Goal: Information Seeking & Learning: Learn about a topic

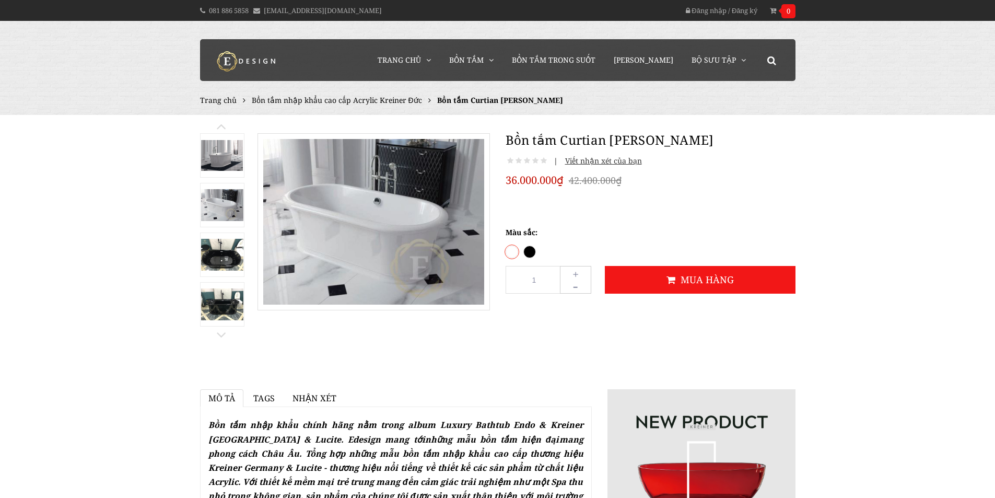
click at [220, 214] on img at bounding box center [222, 205] width 42 height 32
click at [226, 210] on img at bounding box center [222, 205] width 42 height 32
click at [228, 214] on img at bounding box center [222, 205] width 42 height 32
click at [223, 253] on img at bounding box center [222, 255] width 42 height 32
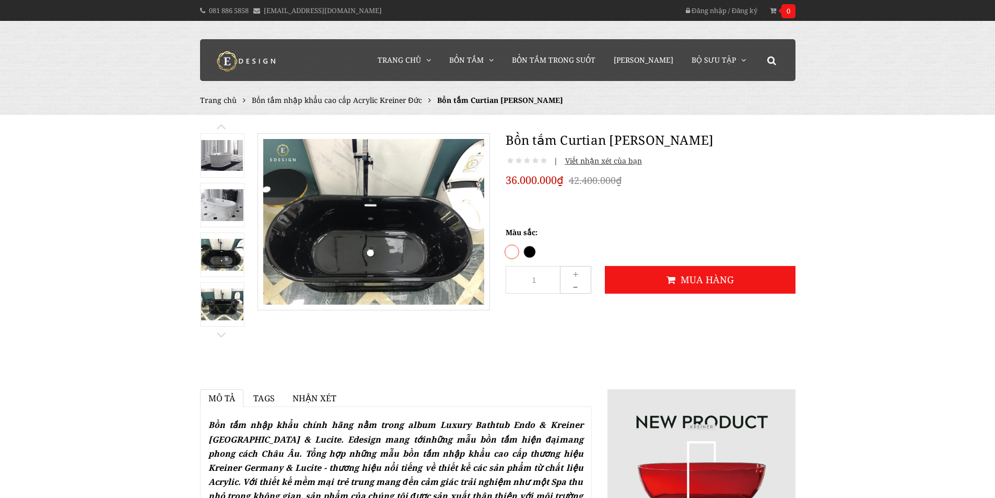
click at [217, 276] on link at bounding box center [222, 254] width 44 height 44
click at [217, 316] on img at bounding box center [222, 304] width 42 height 32
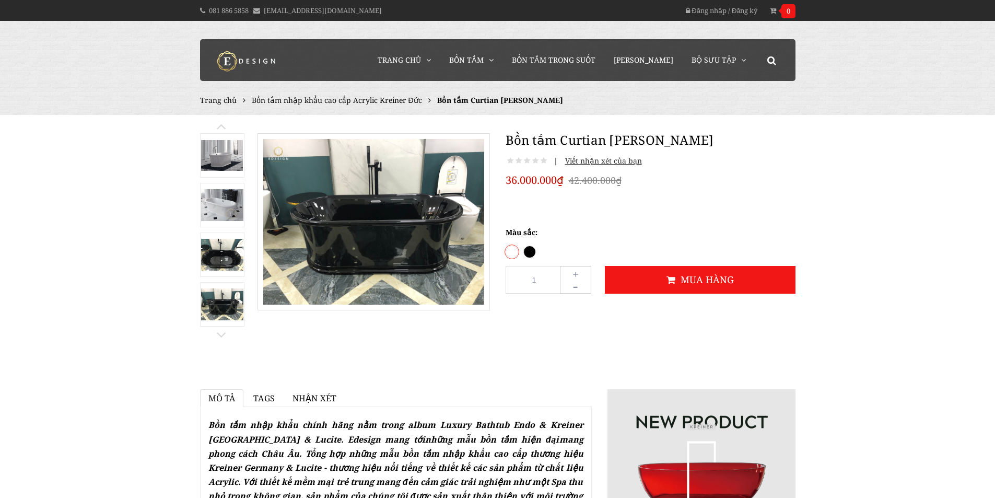
click at [221, 253] on img at bounding box center [222, 255] width 42 height 32
click at [227, 213] on img at bounding box center [222, 205] width 42 height 32
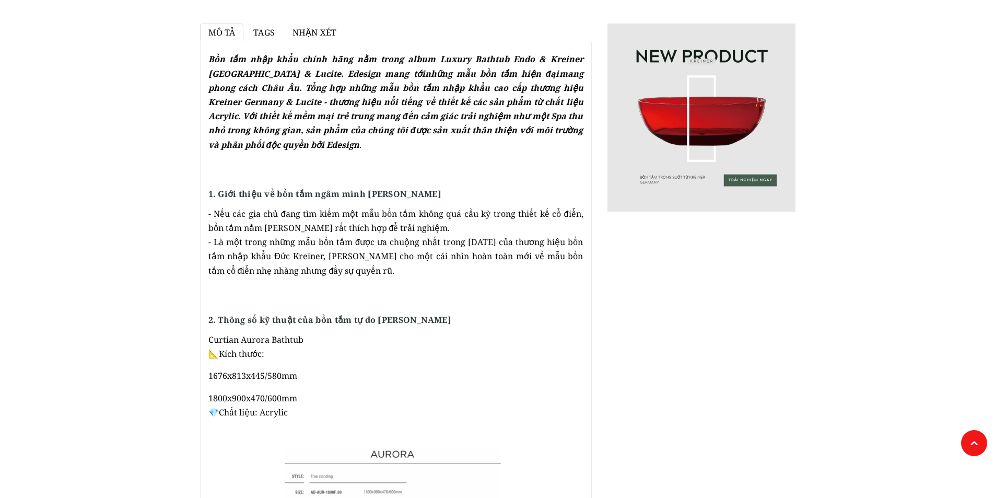
scroll to position [104, 0]
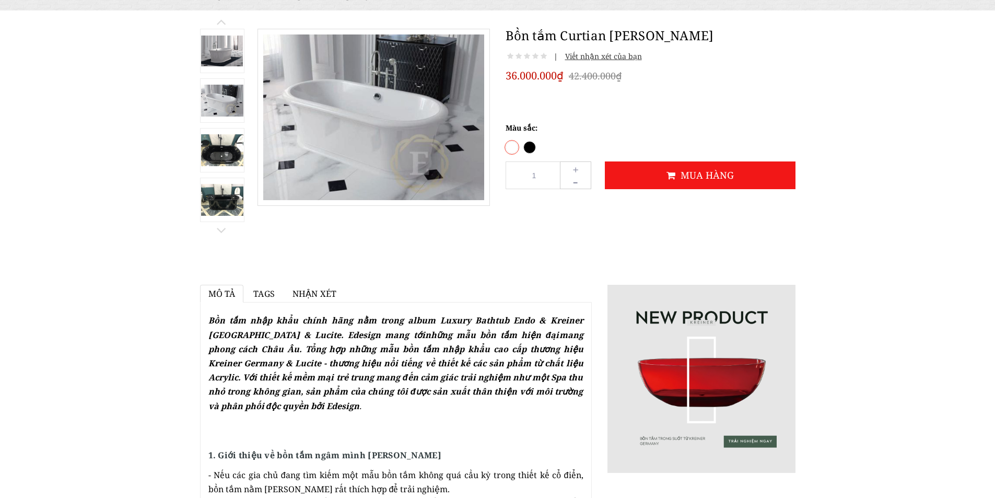
click at [236, 53] on img at bounding box center [222, 51] width 42 height 31
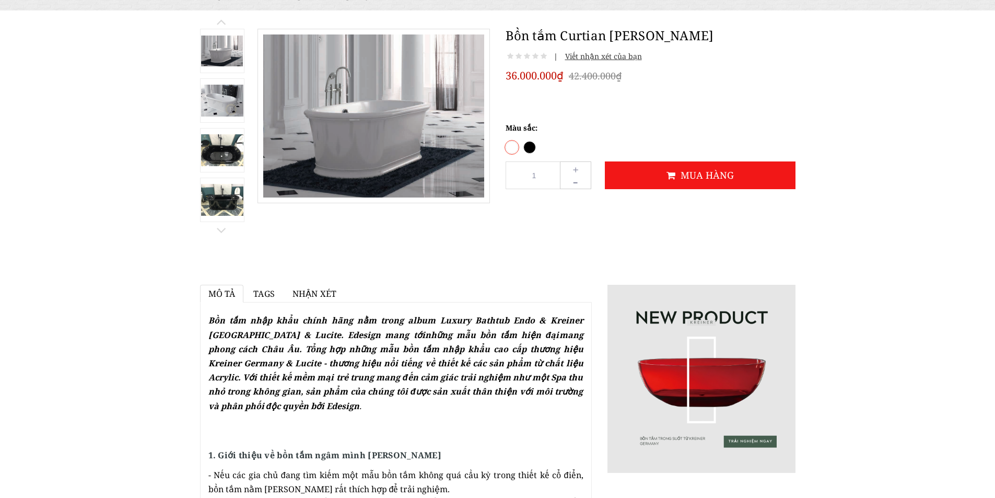
click at [232, 102] on img at bounding box center [222, 101] width 42 height 32
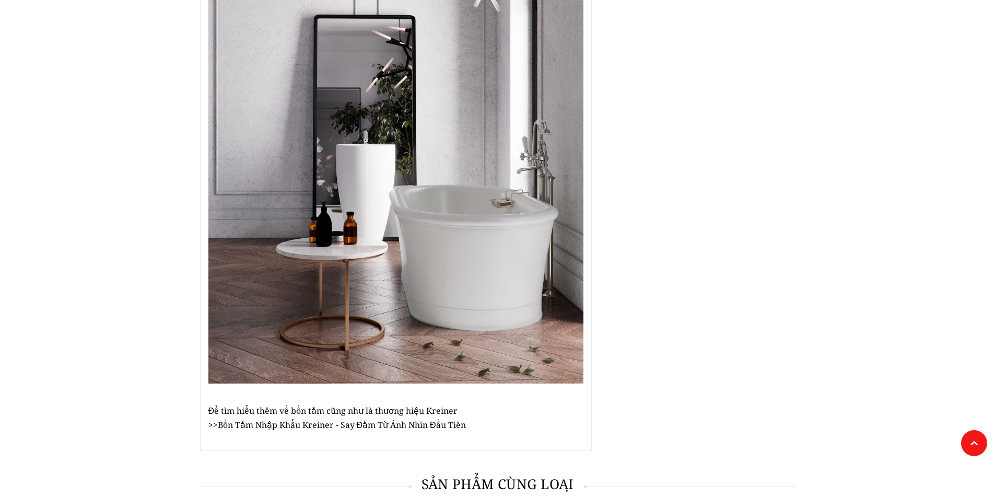
scroll to position [2790, 0]
